Goal: Task Accomplishment & Management: Use online tool/utility

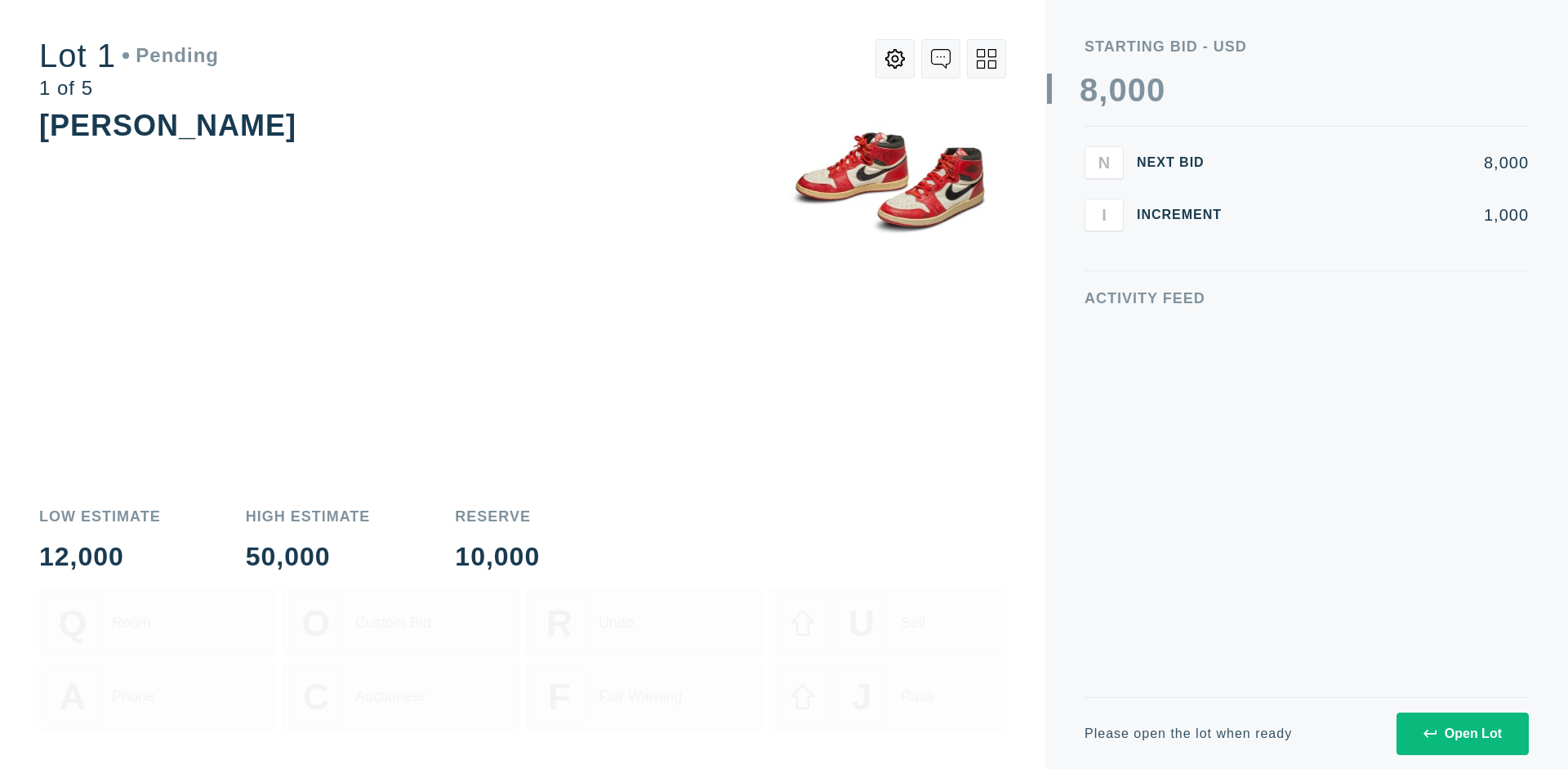
click at [1463, 732] on div "Open Lot" at bounding box center [1463, 734] width 78 height 15
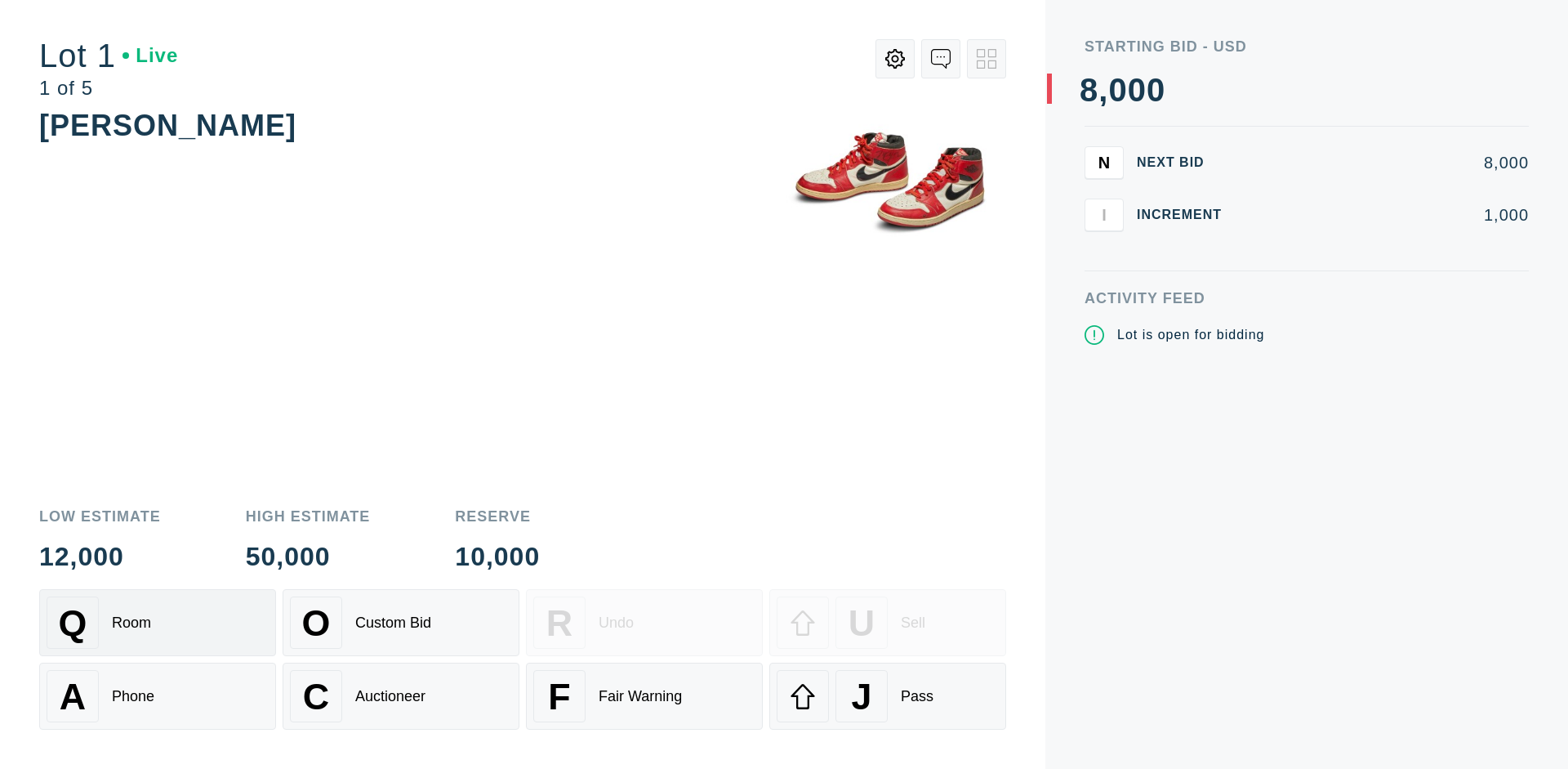
click at [158, 622] on div "Q Room" at bounding box center [157, 623] width 222 height 53
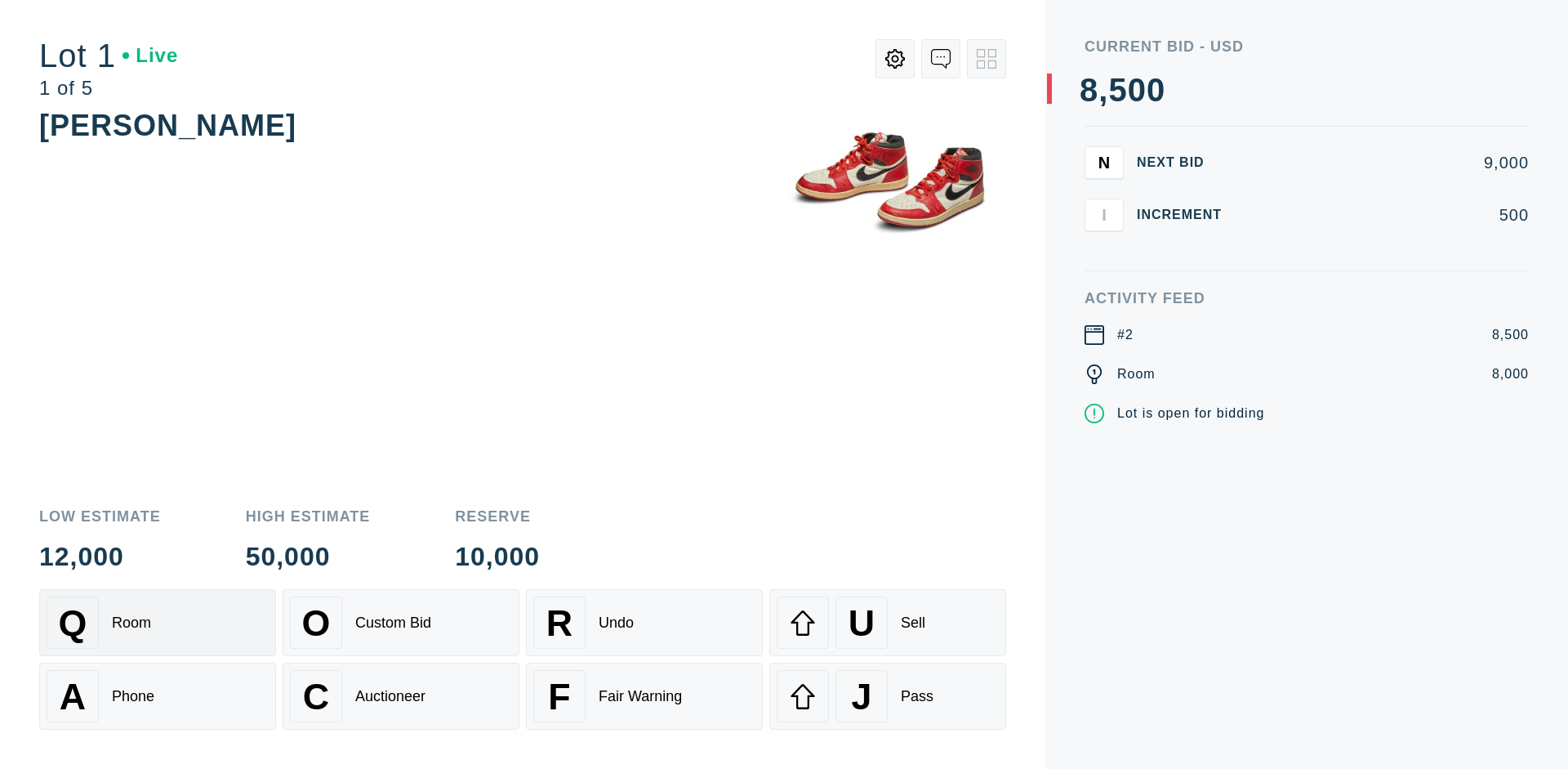
click at [158, 622] on div "Q Room" at bounding box center [157, 623] width 222 height 53
click at [158, 696] on div "A Phone" at bounding box center [157, 697] width 222 height 53
